Goal: Navigation & Orientation: Find specific page/section

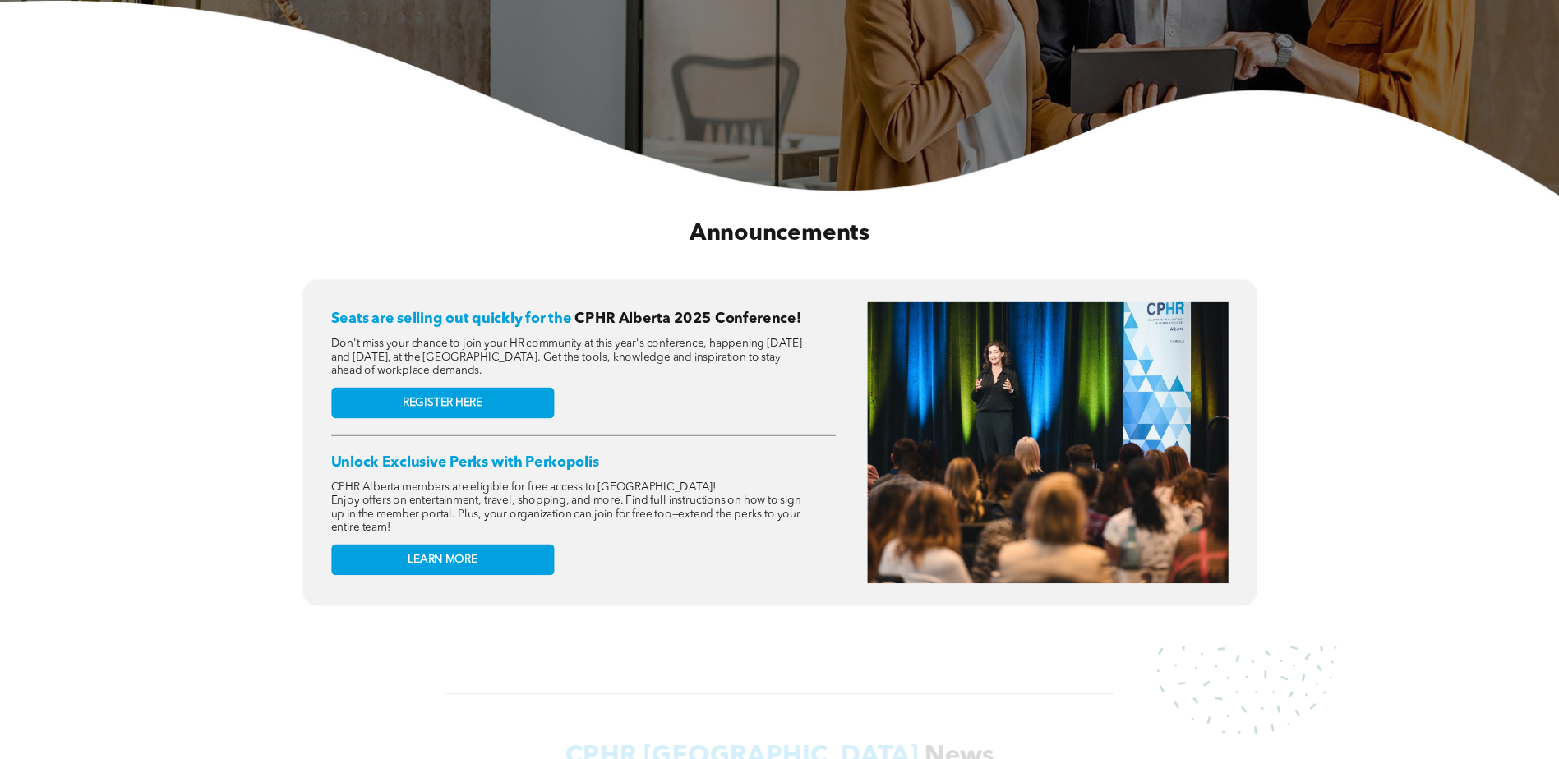
scroll to position [493, 0]
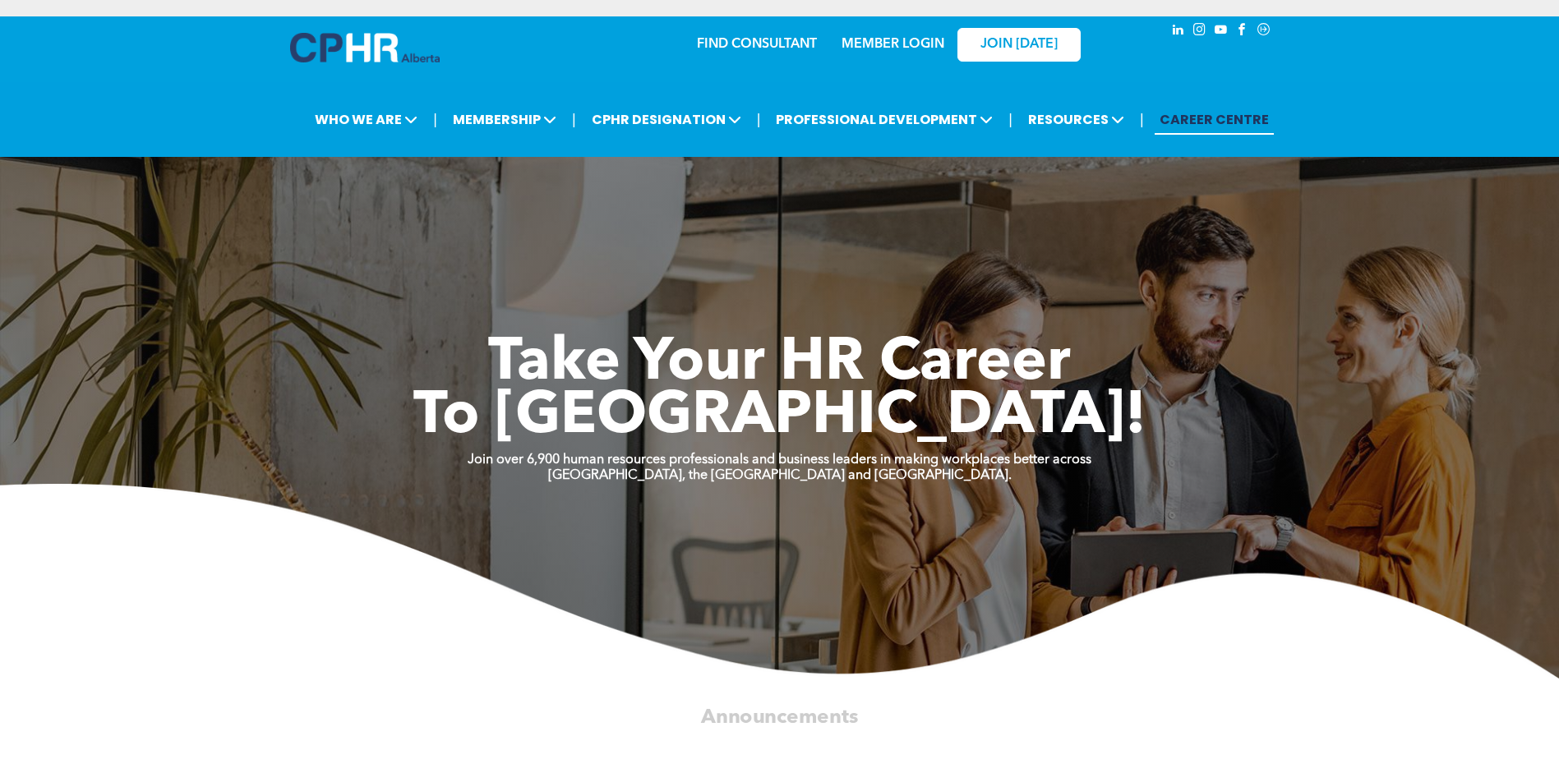
click at [903, 36] on div "MEMBER LOGIN" at bounding box center [892, 40] width 107 height 30
click at [888, 39] on link "MEMBER LOGIN" at bounding box center [892, 44] width 103 height 13
click at [890, 42] on link "MEMBER LOGIN" at bounding box center [892, 44] width 103 height 13
click at [1264, 29] on icon "Social network" at bounding box center [1263, 29] width 15 height 15
